Goal: Task Accomplishment & Management: Use online tool/utility

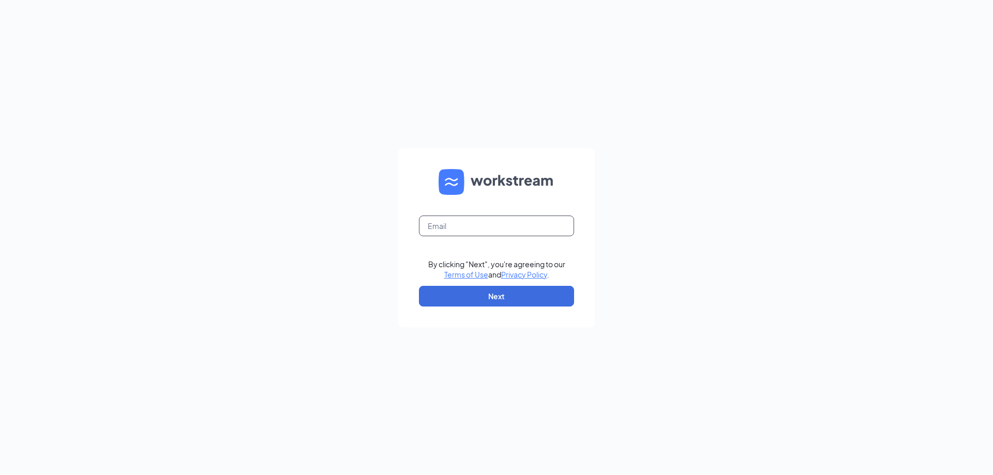
type input "[EMAIL_ADDRESS][DOMAIN_NAME]"
click at [513, 299] on button "Next" at bounding box center [496, 296] width 155 height 21
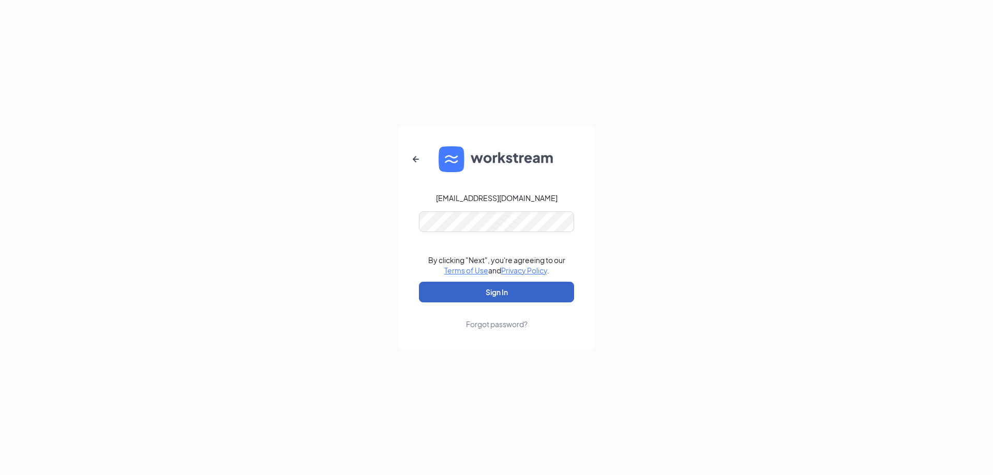
click at [460, 294] on button "Sign In" at bounding box center [496, 292] width 155 height 21
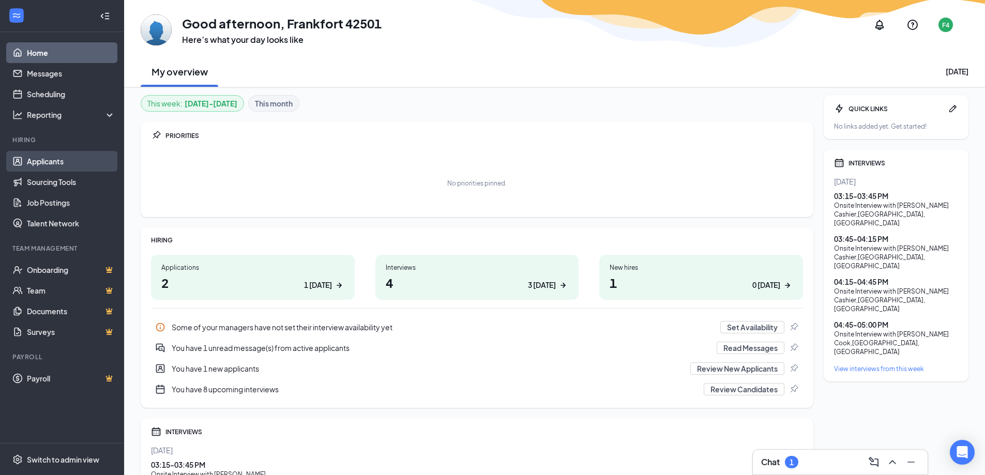
click at [81, 160] on link "Applicants" at bounding box center [71, 161] width 88 height 21
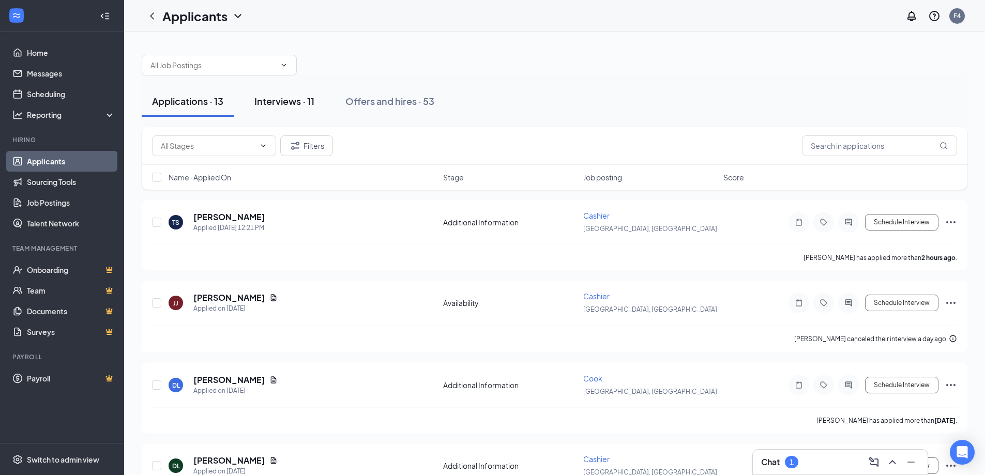
click at [276, 107] on div "Interviews · 11" at bounding box center [285, 101] width 60 height 13
